Goal: Task Accomplishment & Management: Manage account settings

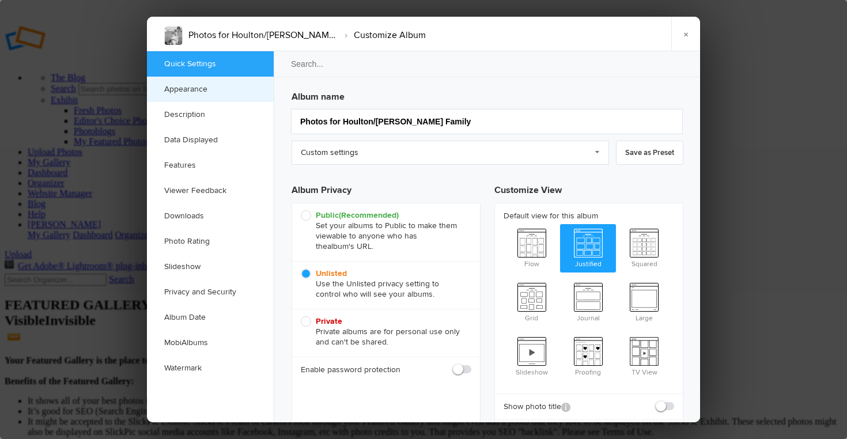
click at [184, 88] on link "Appearance" at bounding box center [210, 89] width 127 height 25
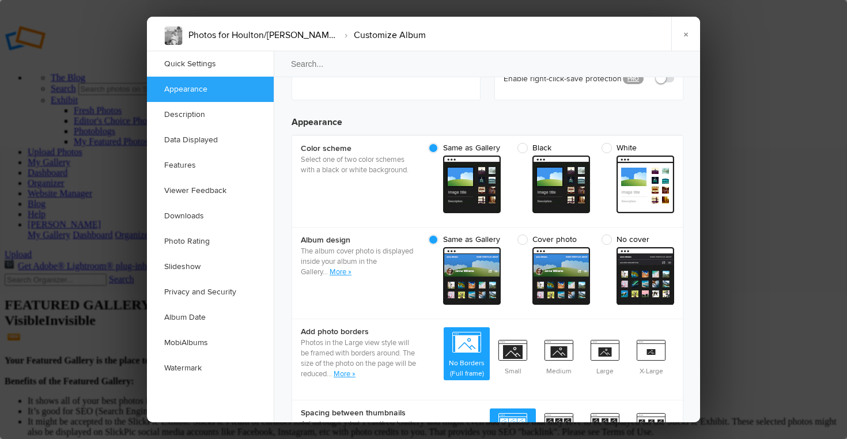
scroll to position [366, 0]
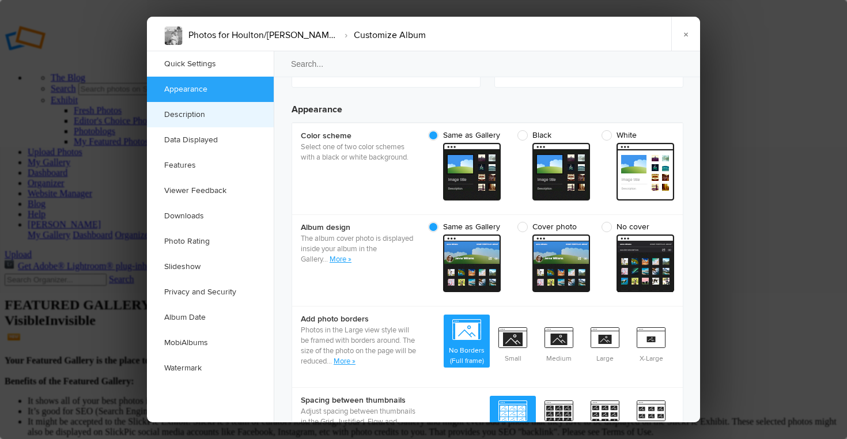
click at [190, 113] on link "Description" at bounding box center [210, 114] width 127 height 25
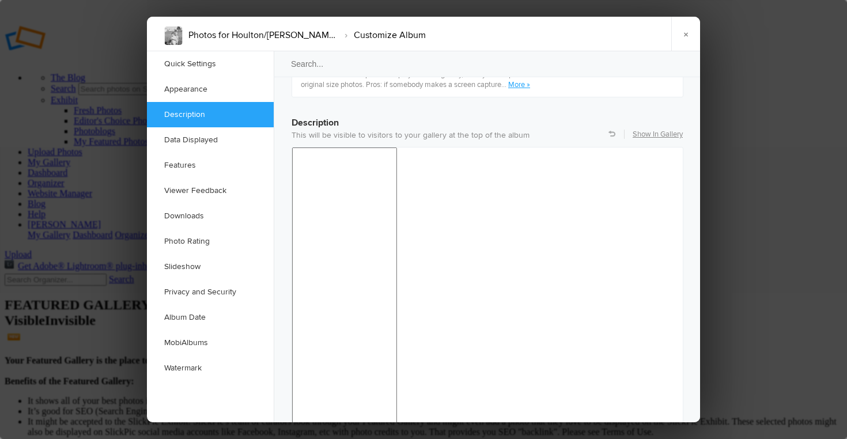
scroll to position [895, 0]
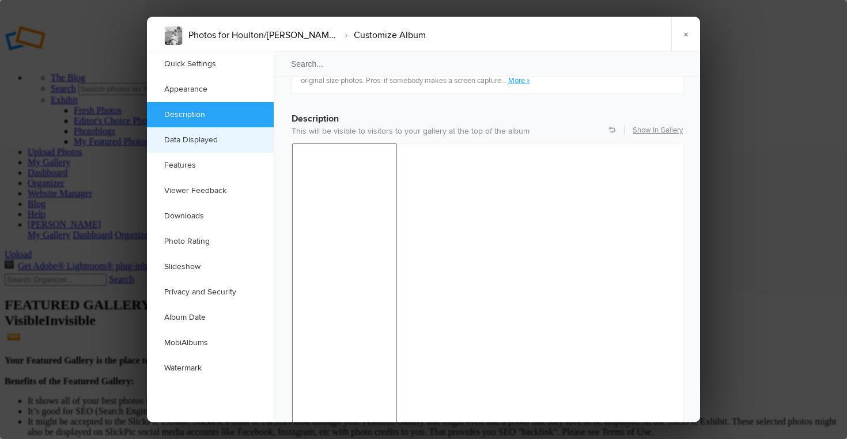
click at [187, 141] on link "Data Displayed" at bounding box center [210, 139] width 127 height 25
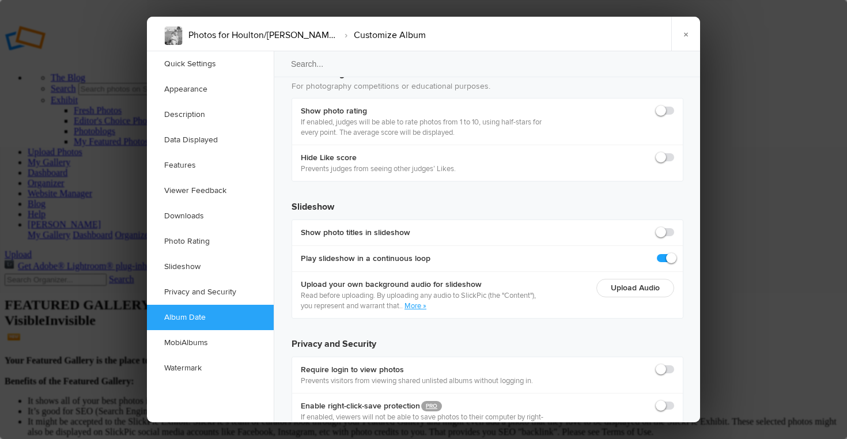
scroll to position [2581, 0]
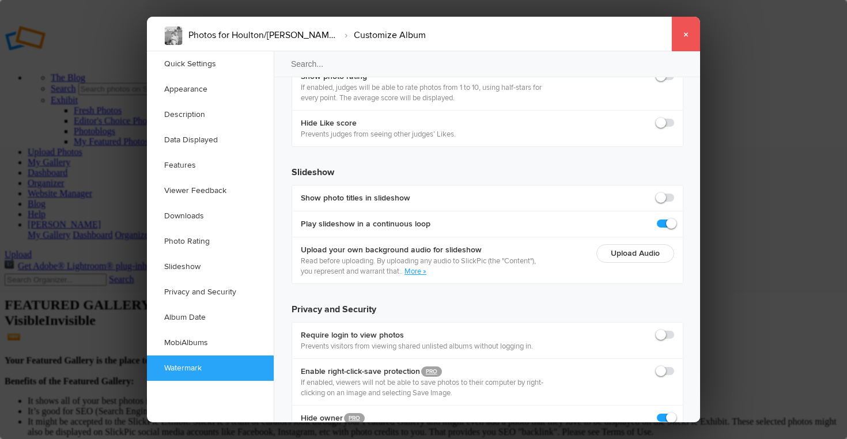
click at [687, 31] on link "×" at bounding box center [685, 34] width 29 height 35
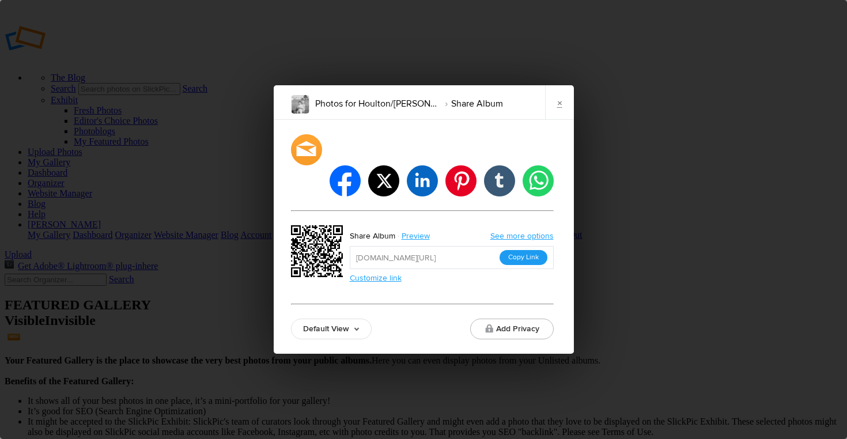
click at [521, 250] on button "Copy Link" at bounding box center [524, 257] width 48 height 15
